Goal: Task Accomplishment & Management: Manage account settings

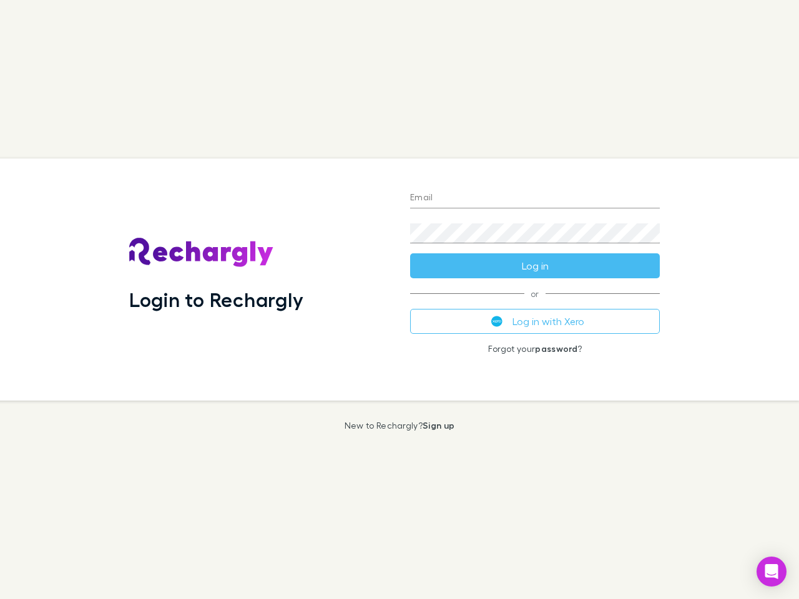
click at [400, 300] on div "Login to Rechargly" at bounding box center [259, 280] width 281 height 242
click at [535, 199] on input "Email" at bounding box center [535, 199] width 250 height 20
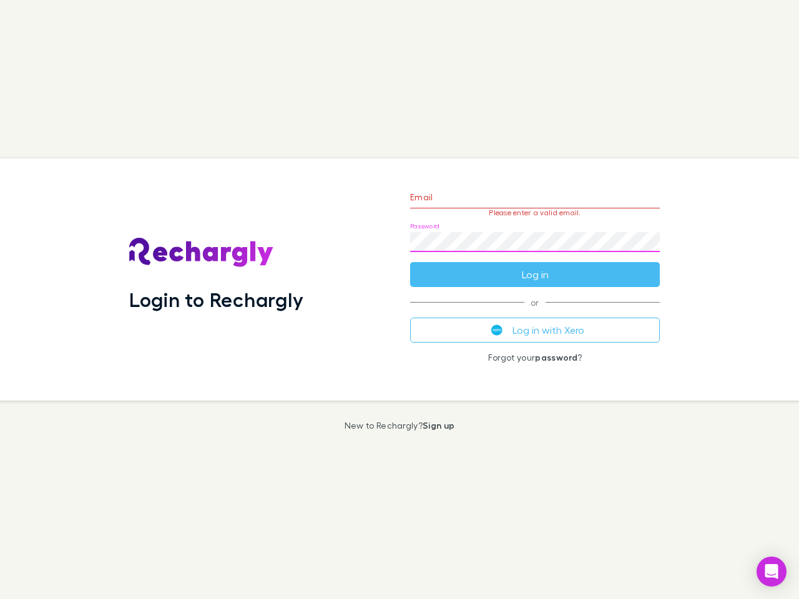
click at [535, 266] on form "Email Please enter a valid email. Password Log in" at bounding box center [535, 233] width 250 height 109
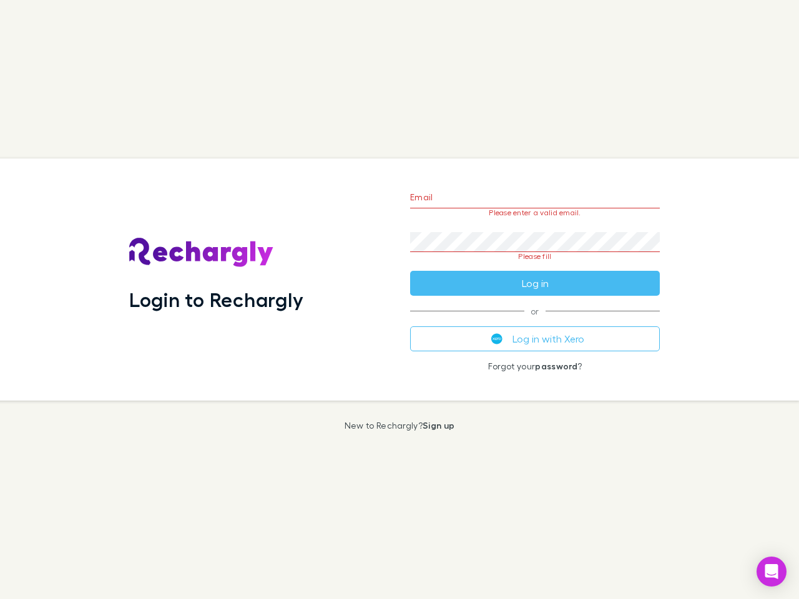
click at [535, 321] on div "Email Please enter a valid email. Password Please fill Log in or Log in with Xe…" at bounding box center [535, 280] width 270 height 242
click at [772, 572] on icon "Open Intercom Messenger" at bounding box center [771, 571] width 13 height 15
